Goal: Transaction & Acquisition: Purchase product/service

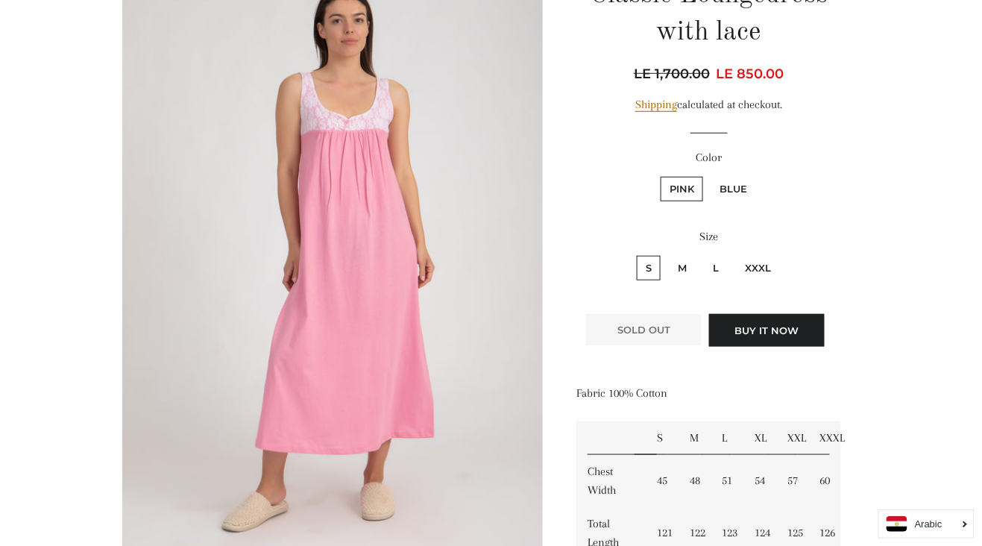
scroll to position [220, 0]
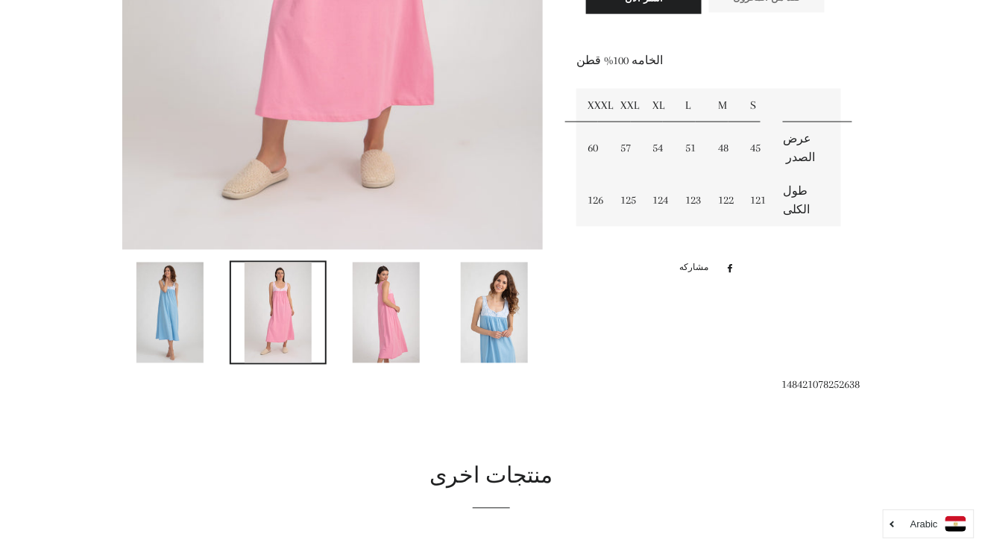
scroll to position [545, 0]
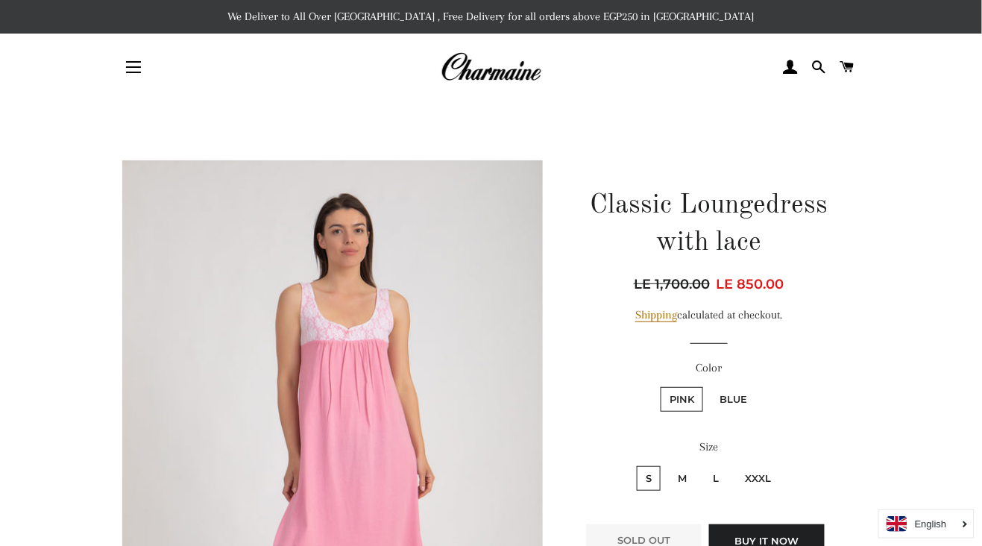
click at [135, 65] on button "Site navigation" at bounding box center [133, 66] width 37 height 37
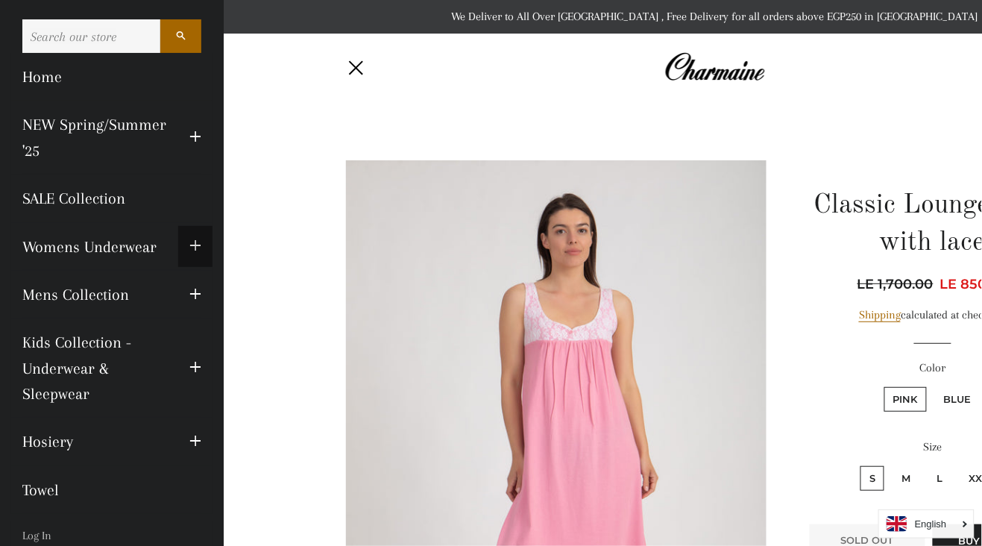
click at [197, 249] on span "button" at bounding box center [195, 246] width 12 height 19
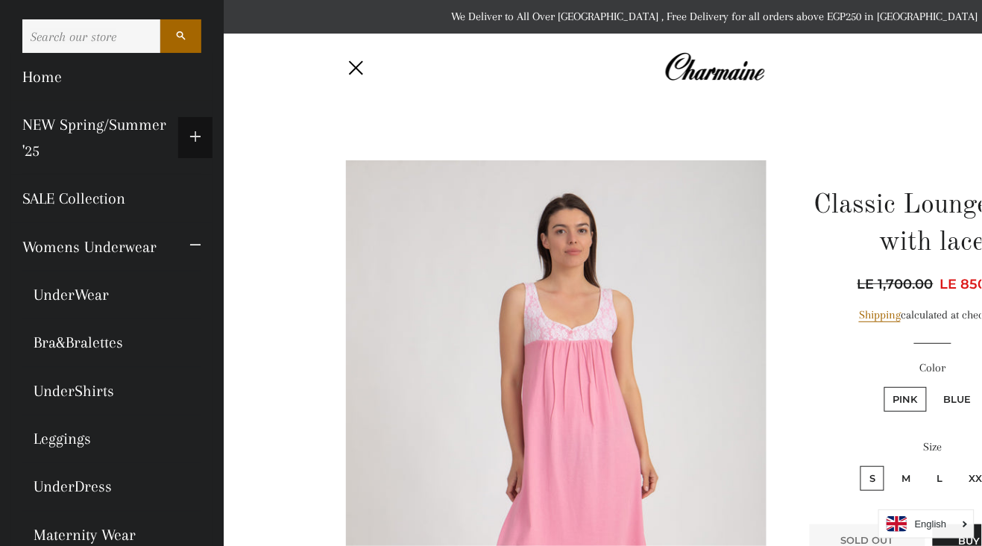
click at [208, 132] on button "Expand submenu NEW Spring/Summer '25 Collapse submenu NEW Spring/Summer '25" at bounding box center [195, 137] width 34 height 41
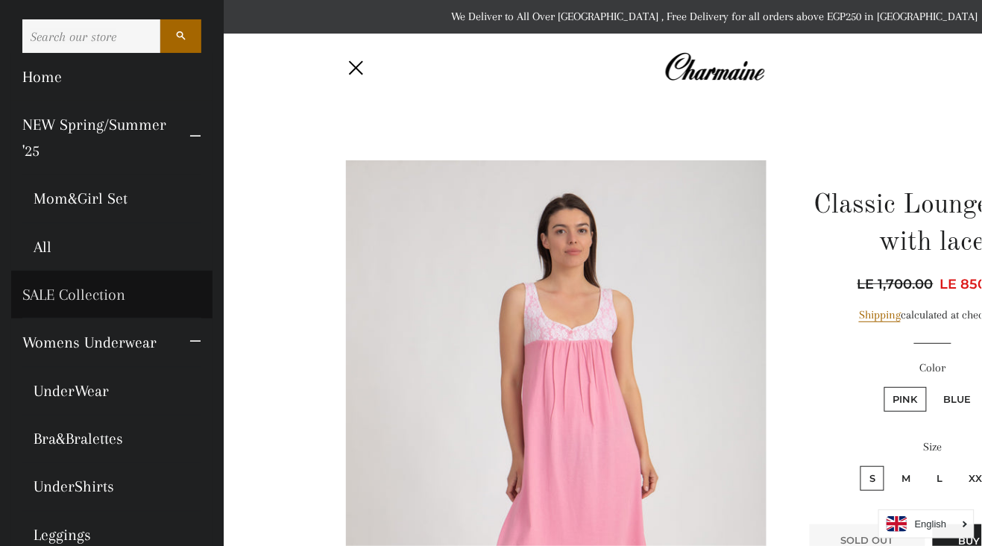
click at [182, 308] on link "SALE Collection" at bounding box center [111, 295] width 201 height 48
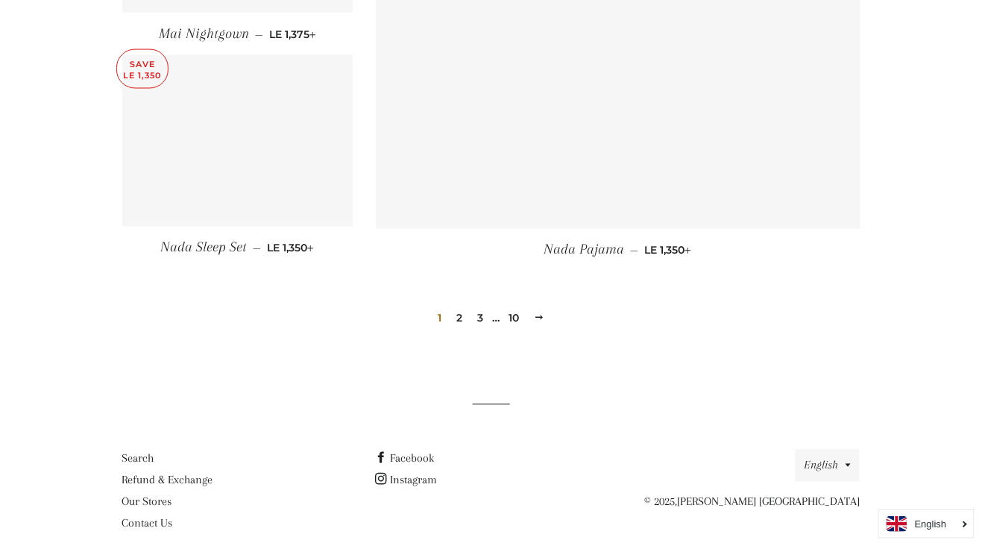
scroll to position [2123, 0]
